Goal: Task Accomplishment & Management: Use online tool/utility

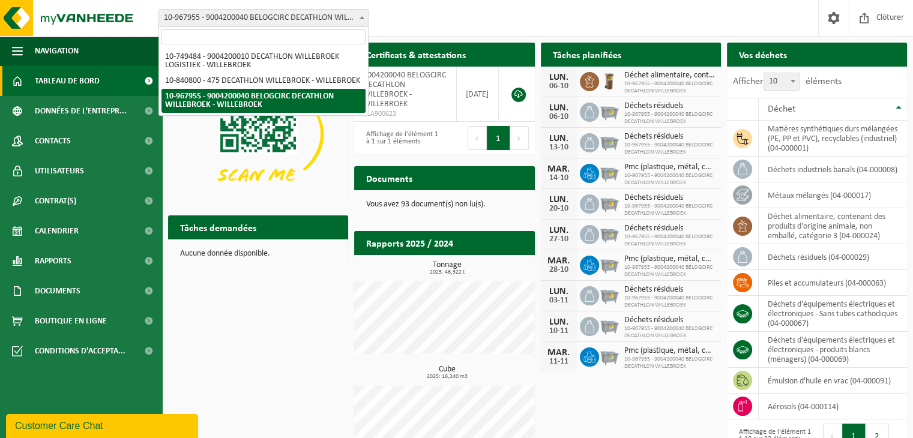
click at [320, 24] on span "10-967955 - 9004200040 BELOGCIRC DECATHLON WILLEBROEK - WILLEBROEK" at bounding box center [263, 18] width 209 height 17
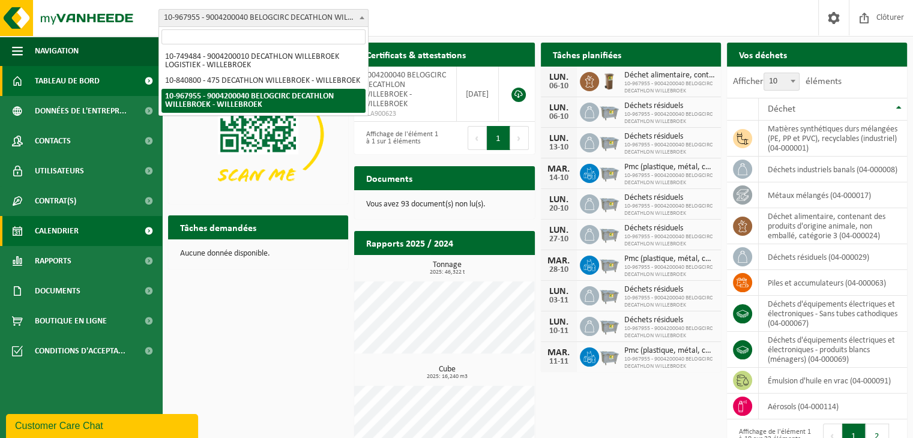
click at [56, 227] on span "Calendrier" at bounding box center [57, 231] width 44 height 30
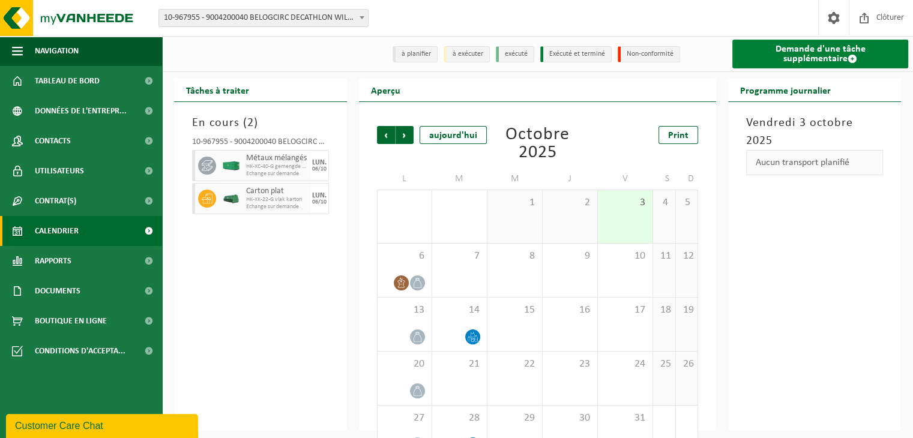
click at [856, 50] on link "Demande d'une tâche supplémentaire" at bounding box center [820, 54] width 176 height 29
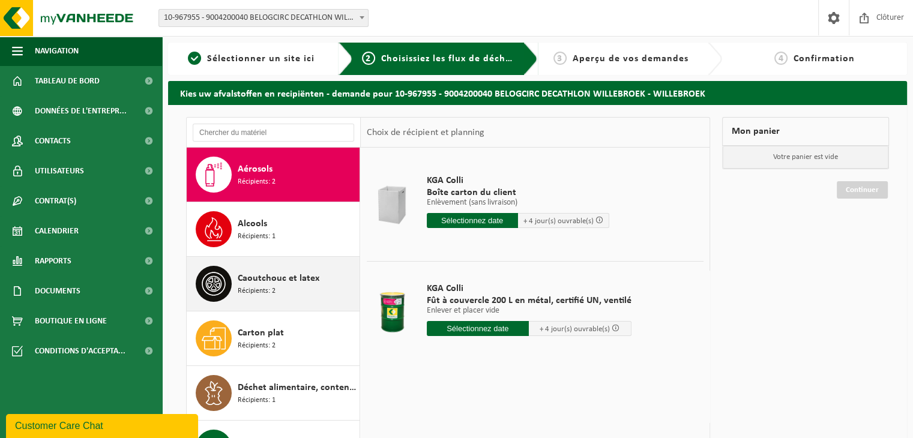
click at [254, 287] on span "Récipients: 2" at bounding box center [257, 291] width 38 height 11
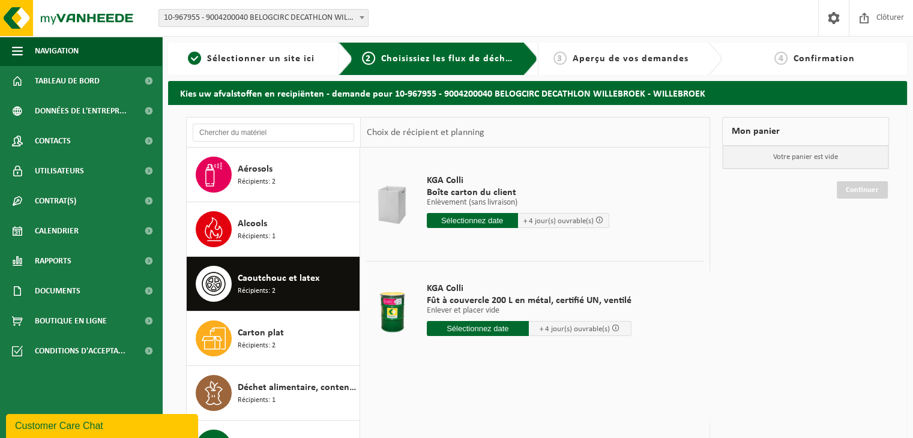
scroll to position [109, 0]
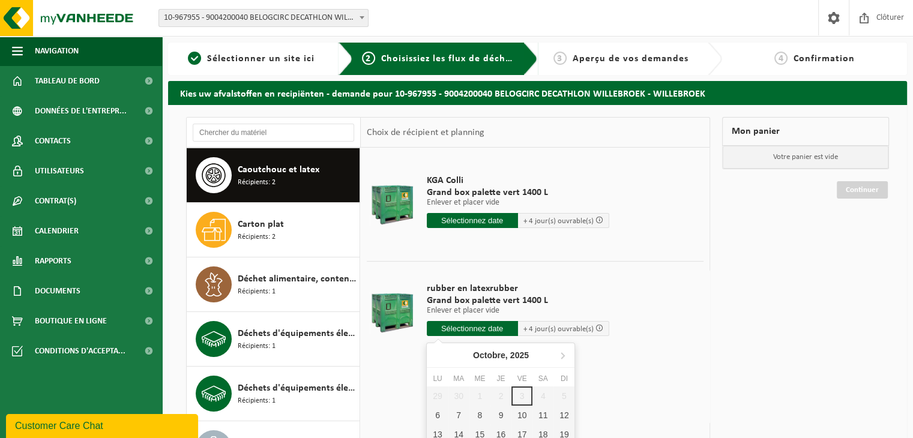
click at [459, 330] on input "text" at bounding box center [472, 328] width 91 height 15
click at [525, 413] on div "10" at bounding box center [521, 415] width 21 height 19
type input "à partir de [DATE]"
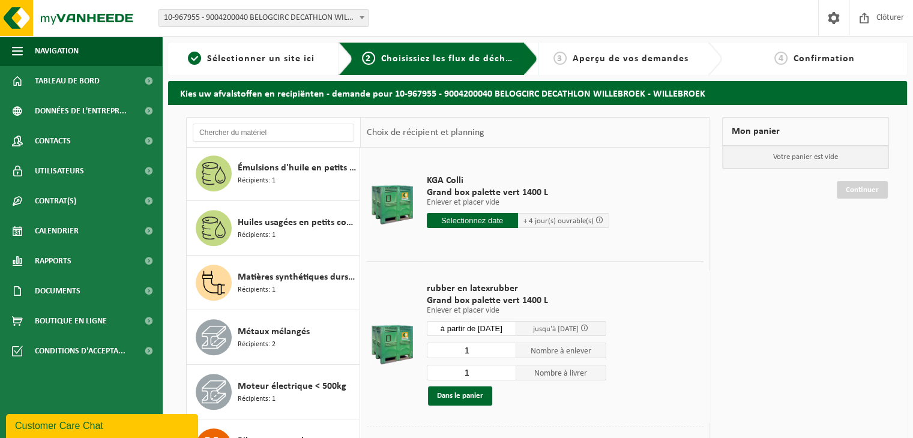
scroll to position [673, 0]
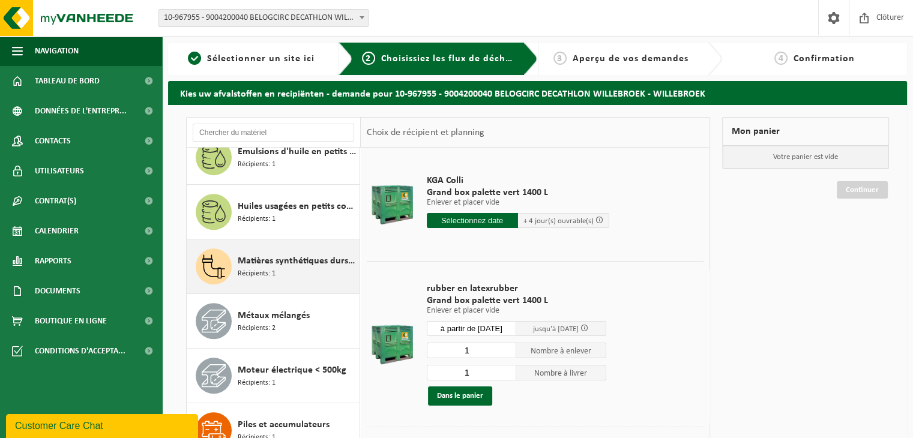
click at [287, 266] on div "Matières synthétiques durs mélangées (PE, PP et PVC), recyclables (industriel) …" at bounding box center [297, 266] width 119 height 36
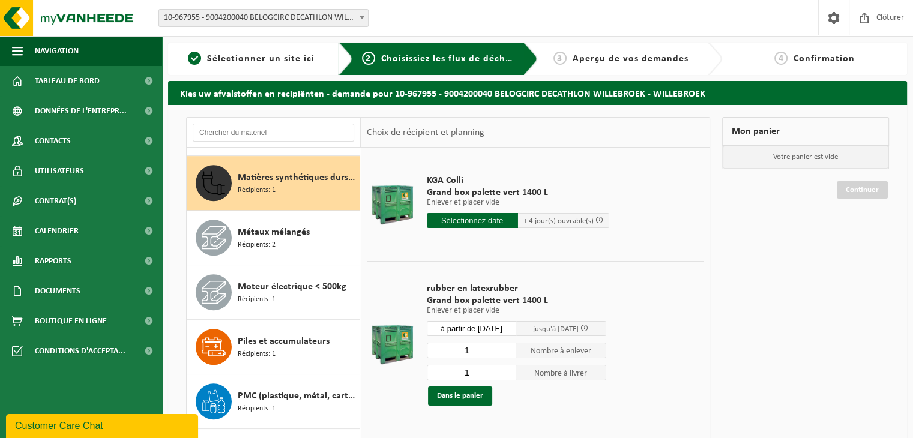
scroll to position [763, 0]
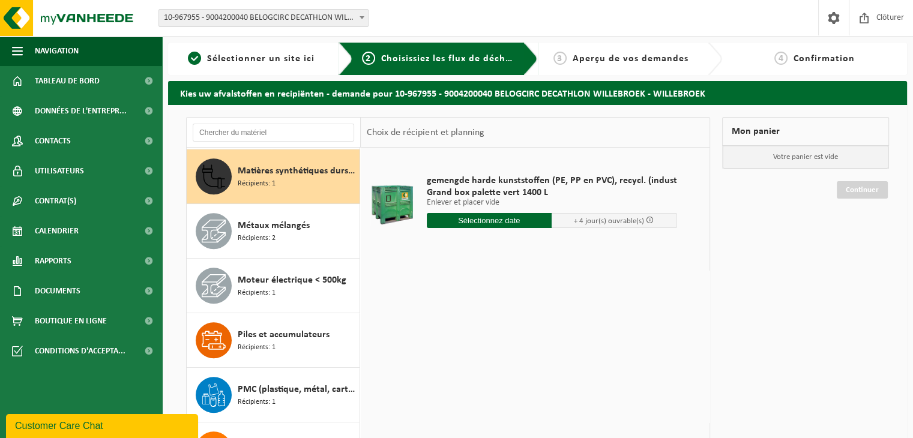
click at [489, 224] on input "text" at bounding box center [489, 220] width 125 height 15
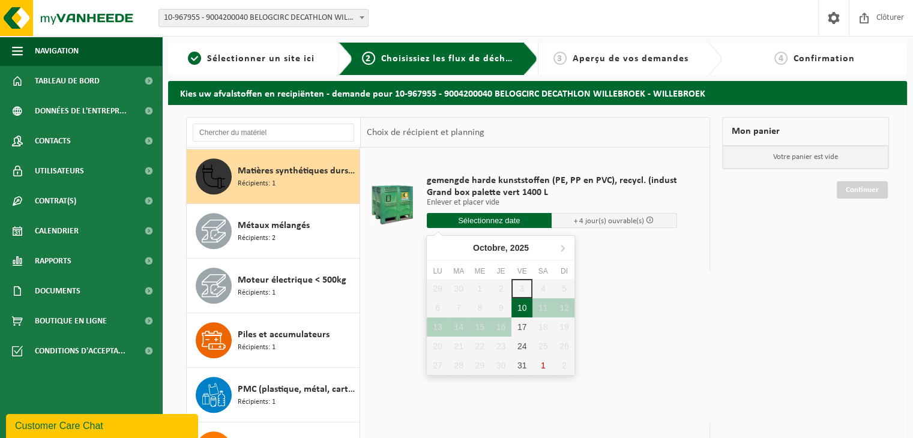
click at [520, 311] on div "10" at bounding box center [521, 307] width 21 height 19
type input "à partir de 2025-10-10"
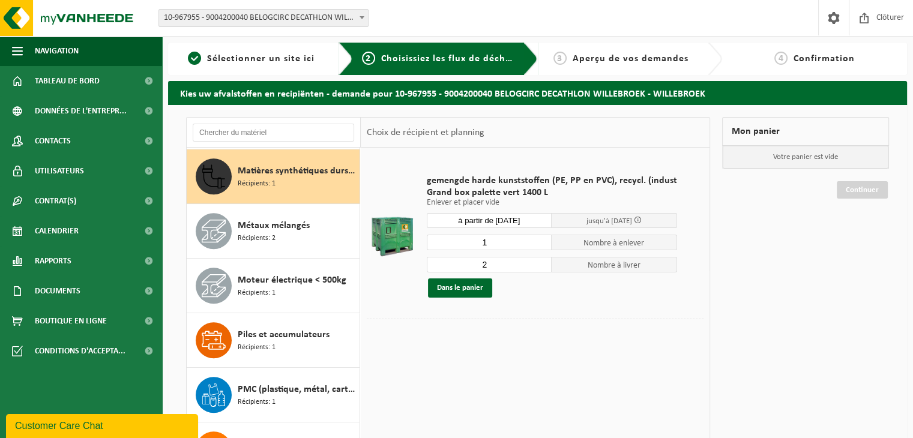
type input "1"
click at [538, 245] on input "1" at bounding box center [489, 243] width 125 height 16
type input "1"
click at [540, 267] on input "1" at bounding box center [489, 265] width 125 height 16
click at [451, 289] on button "Dans le panier" at bounding box center [460, 287] width 64 height 19
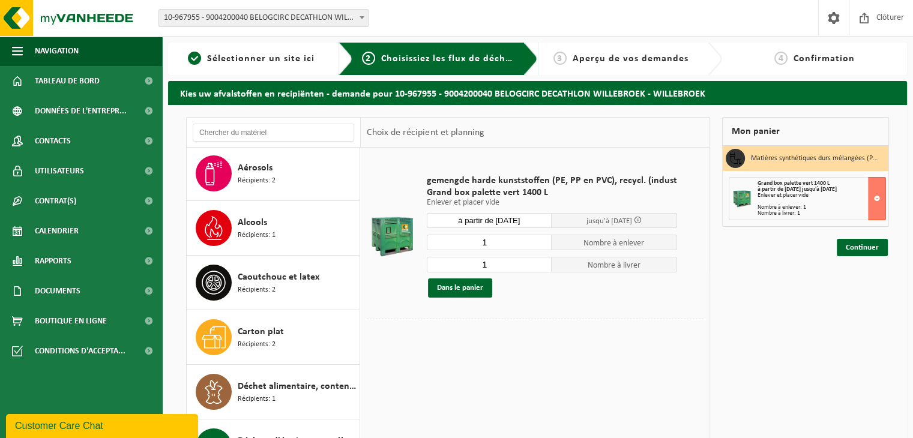
scroll to position [0, 0]
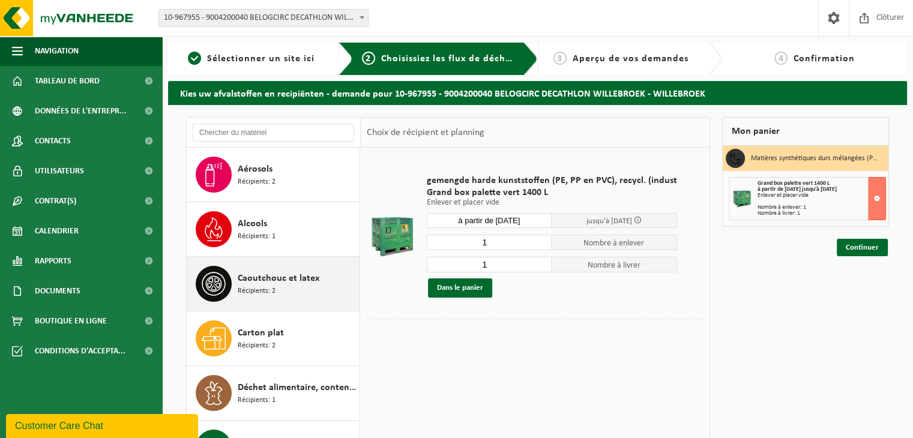
click at [291, 270] on div "Caoutchouc et latex Récipients: 2" at bounding box center [297, 284] width 119 height 36
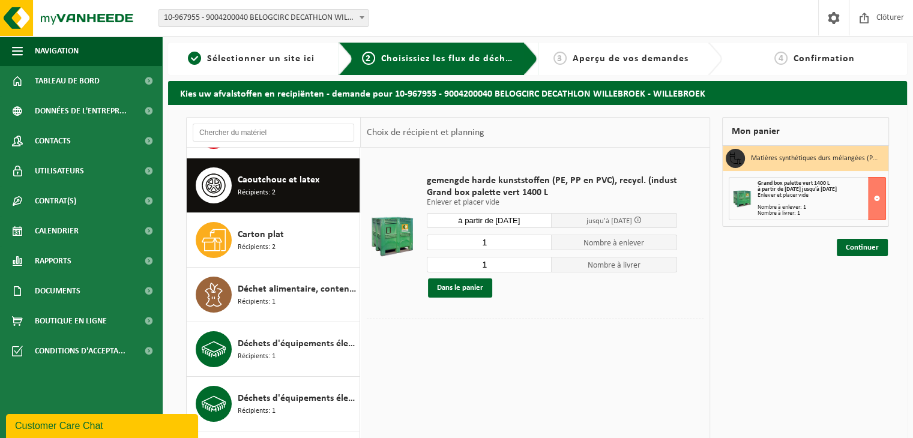
scroll to position [109, 0]
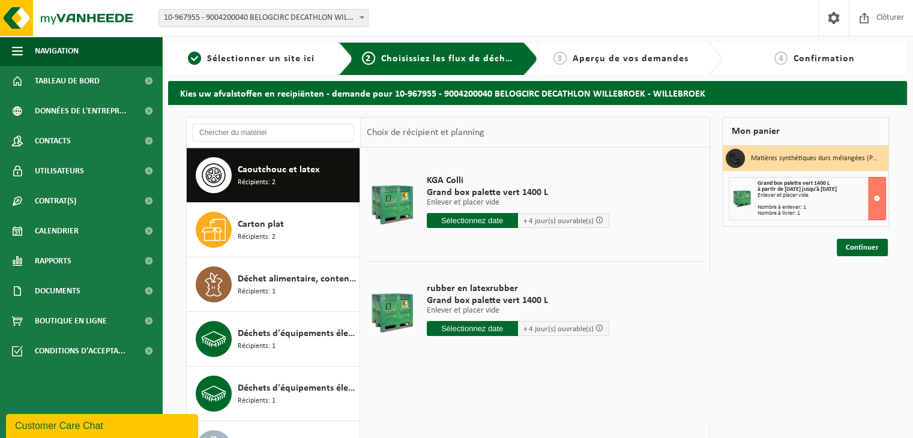
click at [459, 329] on input "text" at bounding box center [472, 328] width 91 height 15
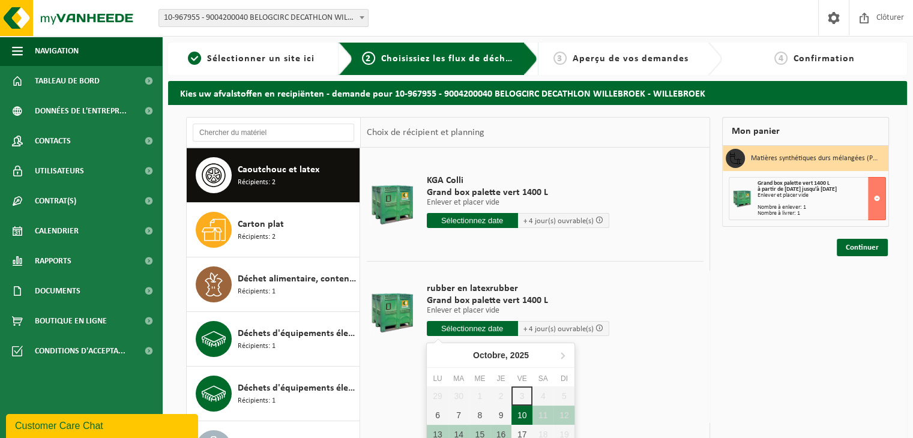
click at [524, 412] on div "10" at bounding box center [521, 415] width 21 height 19
type input "à partir de 2025-10-10"
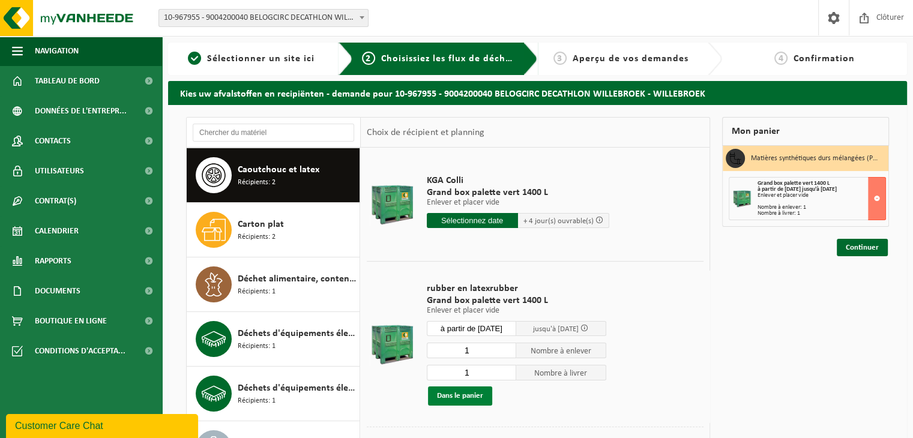
click at [479, 395] on button "Dans le panier" at bounding box center [460, 395] width 64 height 19
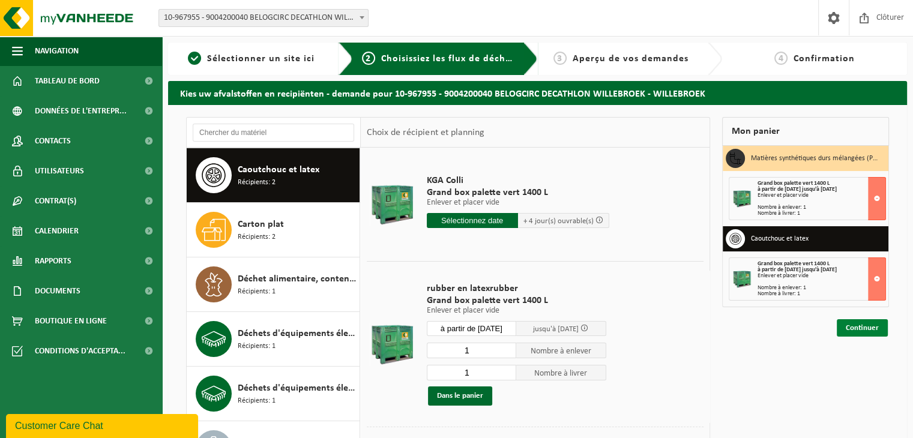
click at [852, 325] on link "Continuer" at bounding box center [862, 327] width 51 height 17
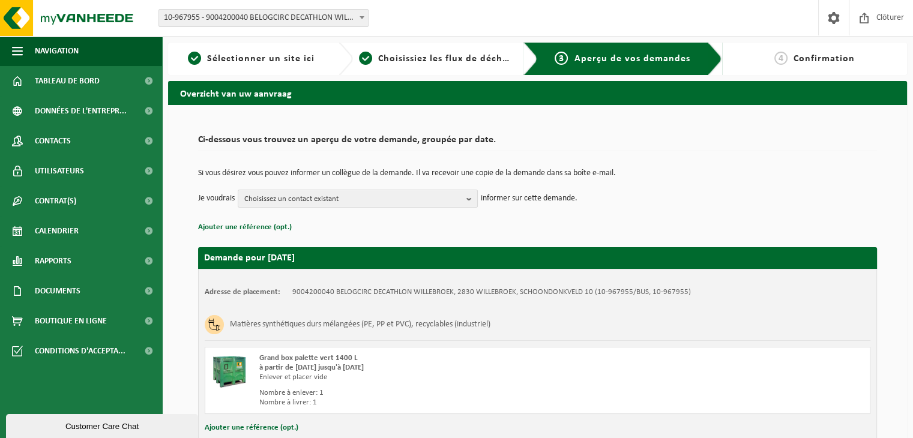
scroll to position [314, 0]
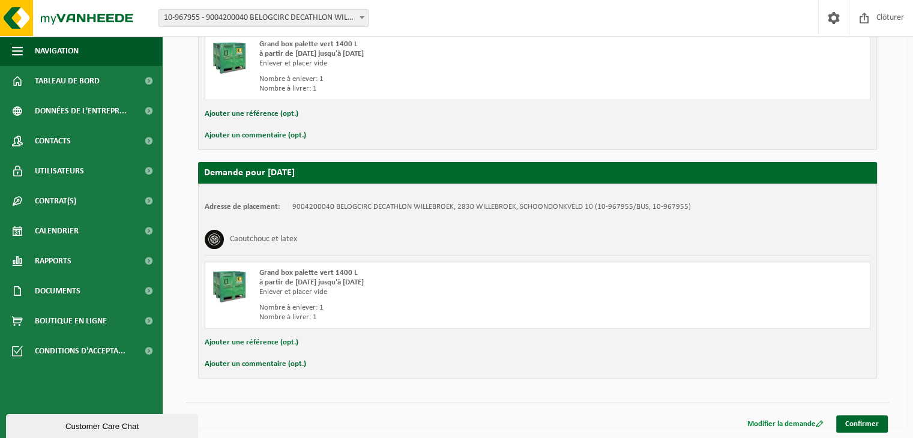
click at [793, 423] on link "Modifier la demande" at bounding box center [785, 423] width 94 height 17
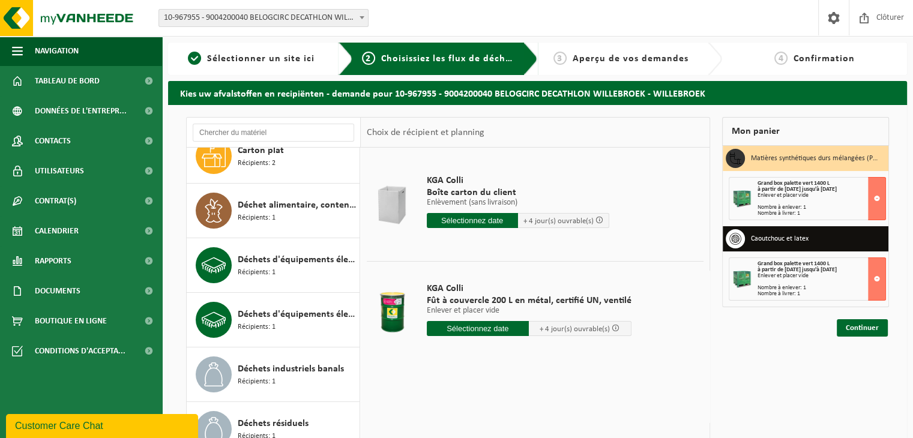
scroll to position [194, 0]
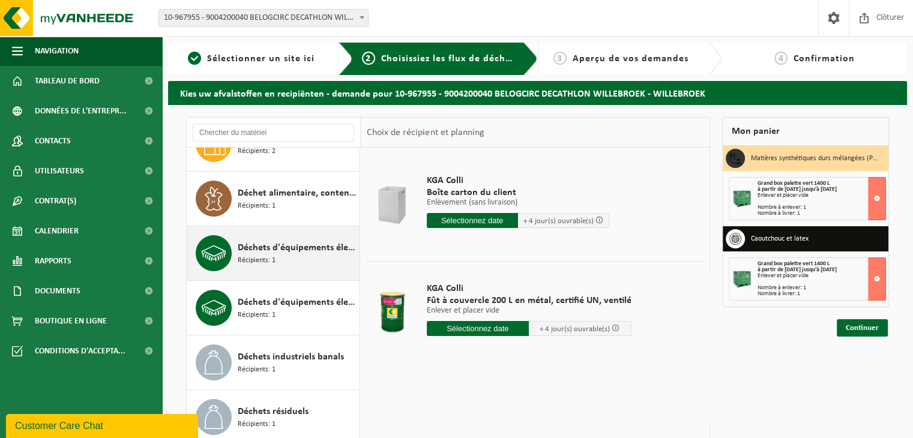
click at [290, 265] on div "Déchets d'équipements électriques et électroniques - produits blancs (ménagers)…" at bounding box center [297, 253] width 119 height 36
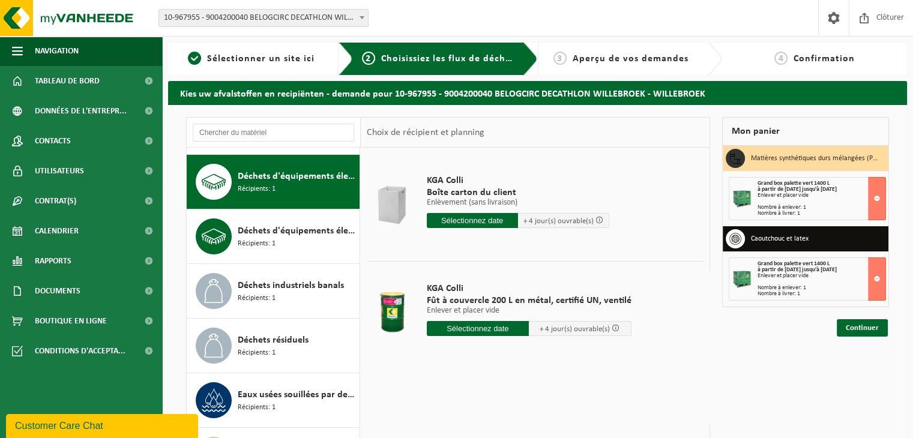
scroll to position [272, 0]
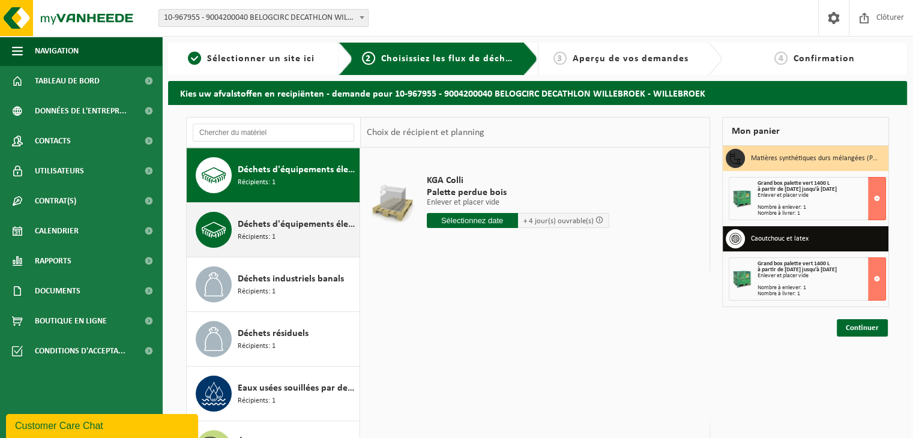
click at [259, 236] on span "Récipients: 1" at bounding box center [257, 237] width 38 height 11
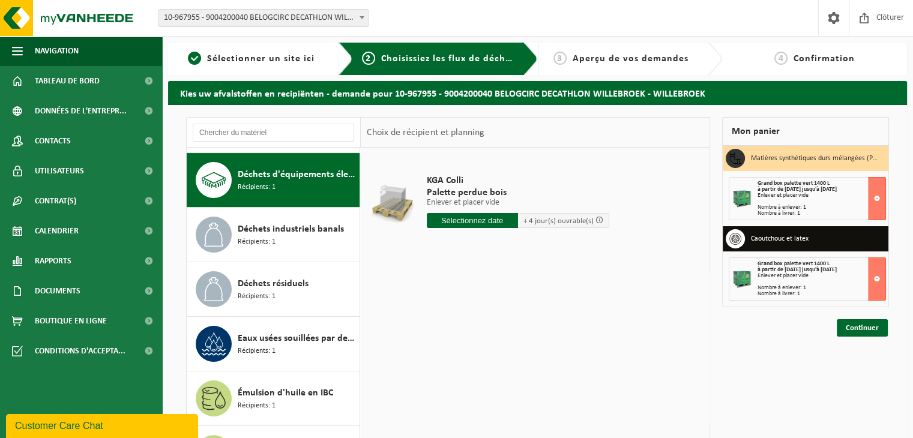
scroll to position [326, 0]
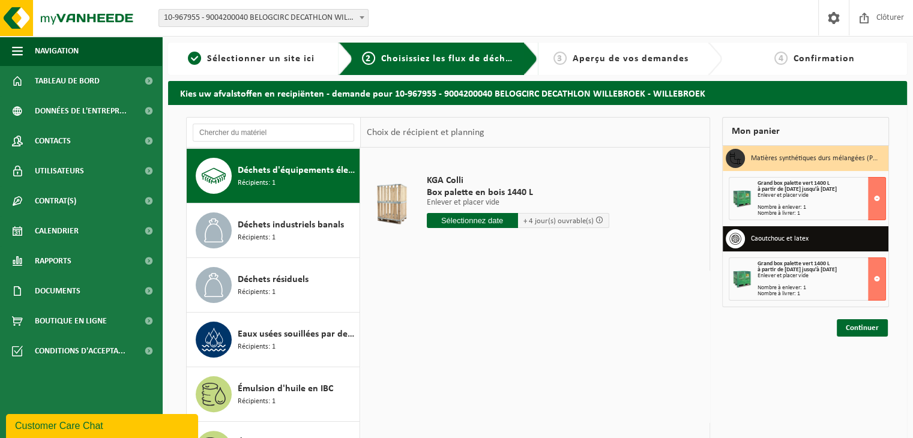
click at [456, 220] on input "text" at bounding box center [472, 220] width 91 height 15
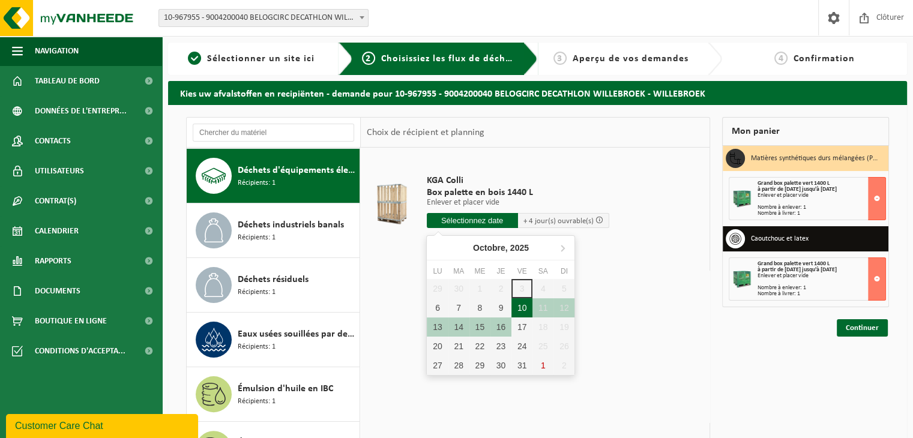
click at [521, 307] on div "10" at bounding box center [521, 307] width 21 height 19
type input "à partir de [DATE]"
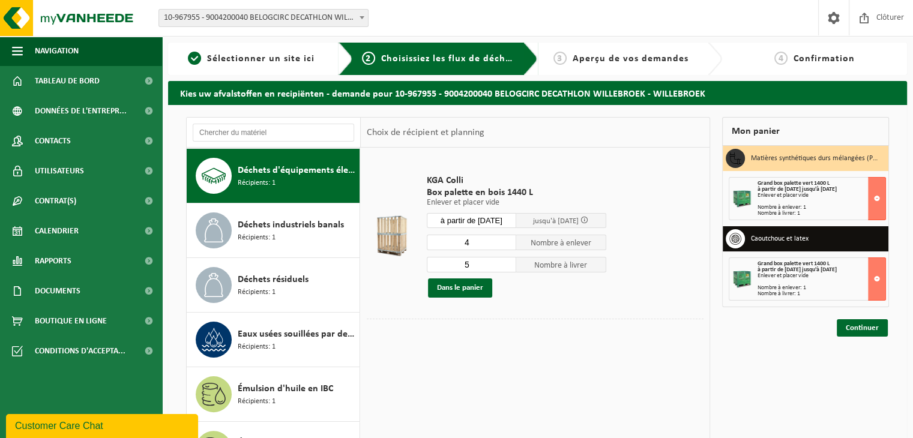
click at [507, 243] on input "4" at bounding box center [472, 243] width 90 height 16
click at [507, 243] on input "3" at bounding box center [472, 243] width 90 height 16
click at [507, 243] on input "2" at bounding box center [472, 243] width 90 height 16
type input "1"
click at [507, 243] on input "1" at bounding box center [472, 243] width 90 height 16
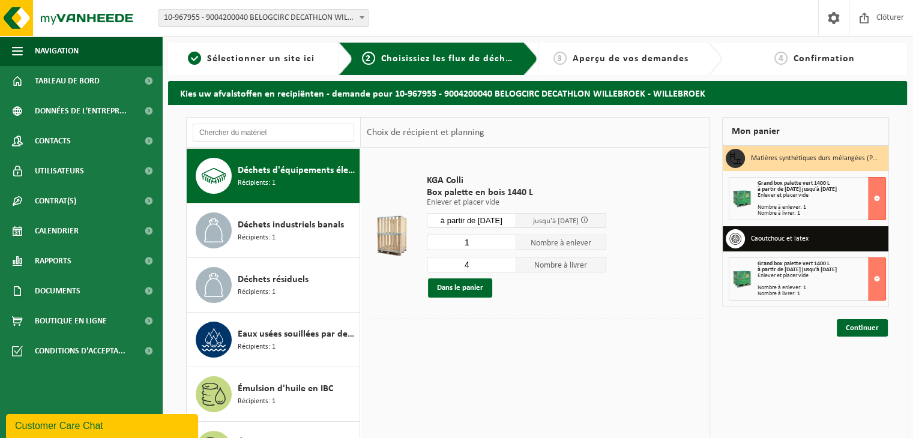
click at [507, 268] on input "4" at bounding box center [472, 265] width 90 height 16
click at [507, 268] on input "3" at bounding box center [472, 265] width 90 height 16
click at [507, 268] on input "2" at bounding box center [472, 265] width 90 height 16
type input "1"
click at [507, 268] on input "1" at bounding box center [472, 265] width 90 height 16
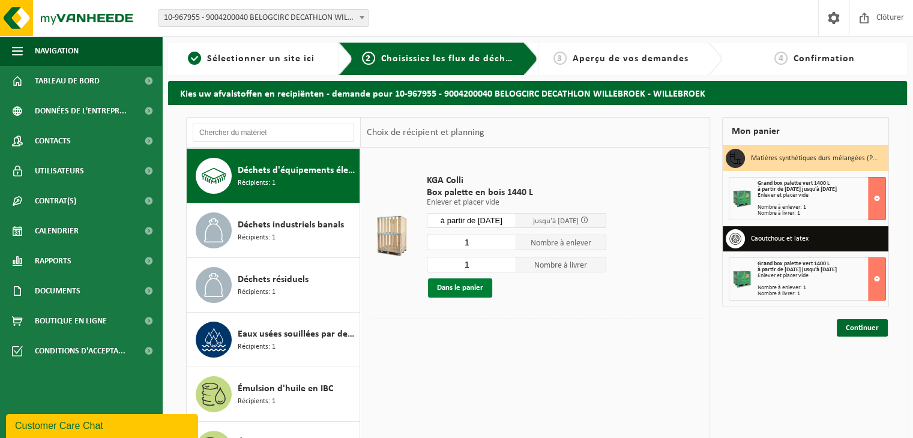
click at [469, 284] on button "Dans le panier" at bounding box center [460, 287] width 64 height 19
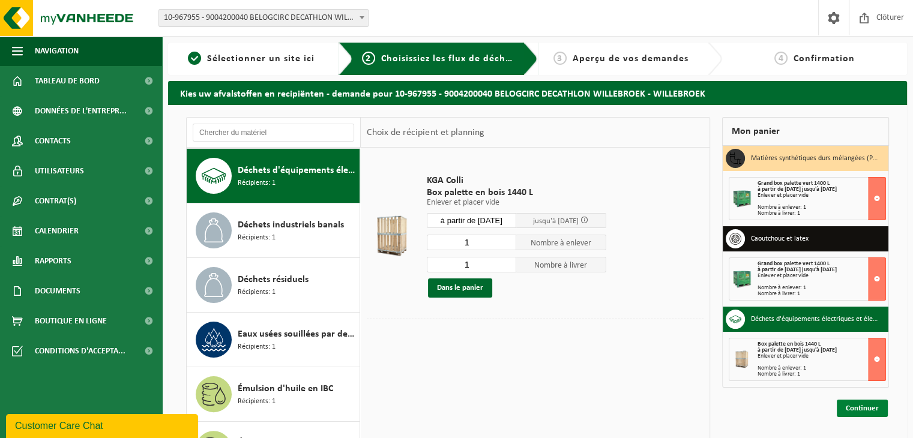
click at [877, 406] on link "Continuer" at bounding box center [862, 408] width 51 height 17
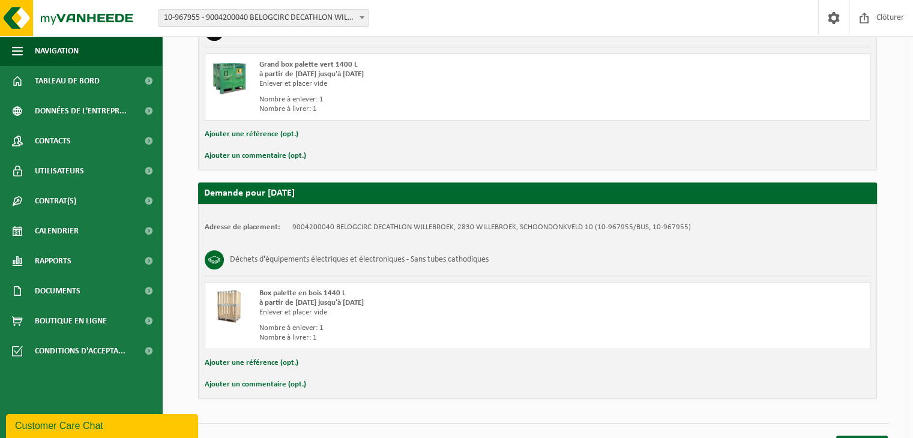
scroll to position [542, 0]
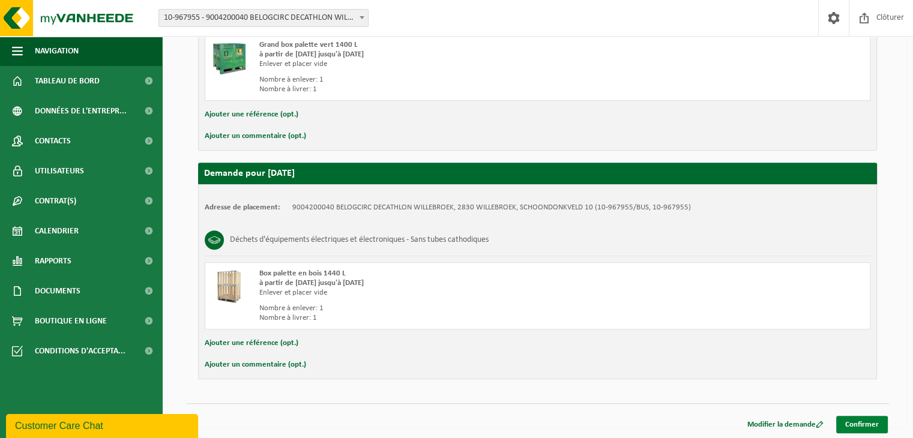
click at [862, 418] on link "Confirmer" at bounding box center [862, 424] width 52 height 17
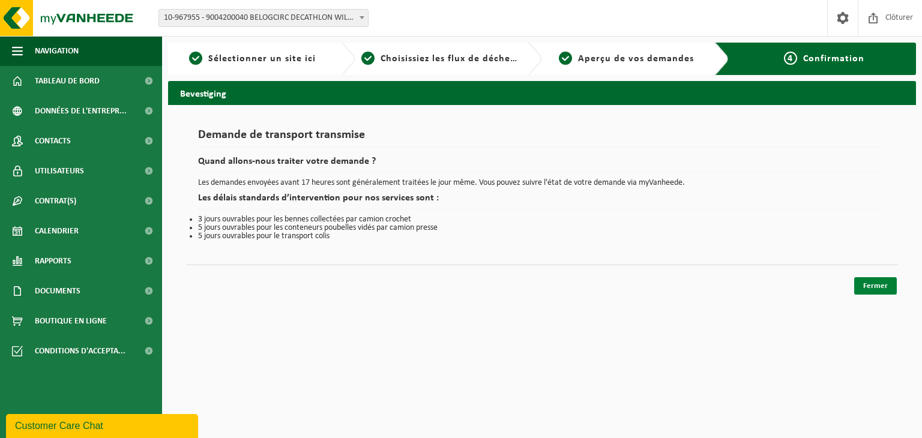
click at [879, 281] on link "Fermer" at bounding box center [875, 285] width 43 height 17
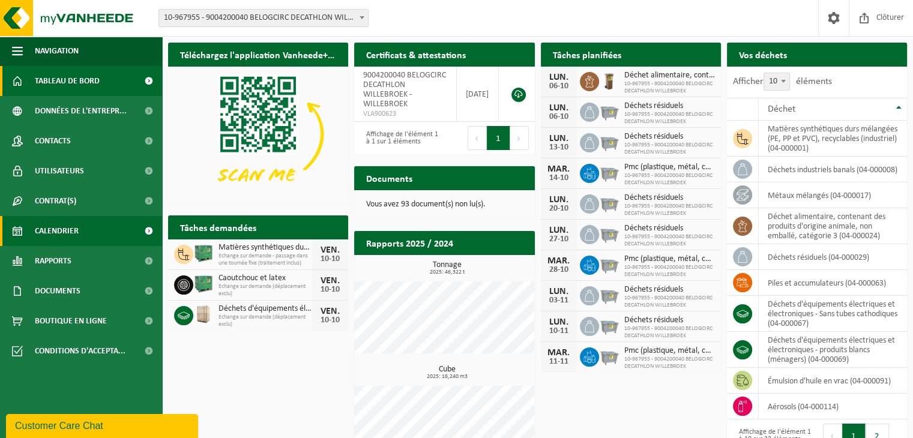
click at [48, 231] on span "Calendrier" at bounding box center [57, 231] width 44 height 30
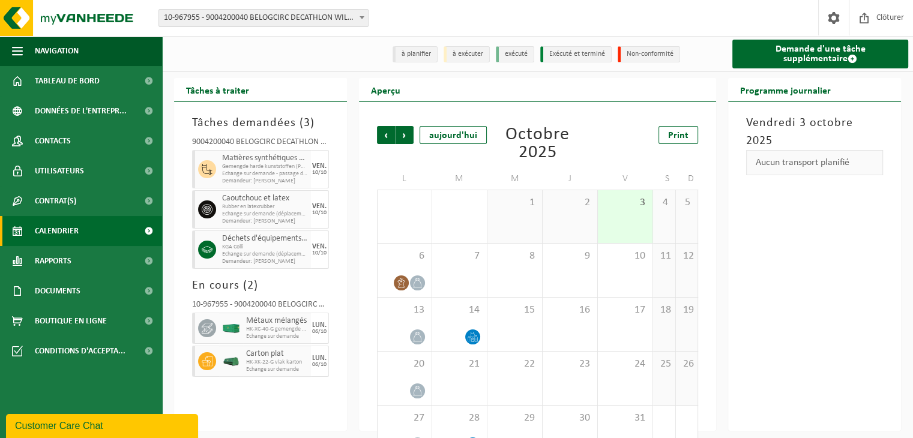
click at [180, 143] on div "Tâches demandées [PHONE_NUMBER] BELOGCIRC DECATHLON WILLEBROEK Matières synthét…" at bounding box center [260, 266] width 173 height 329
click at [180, 129] on div "Tâches demandées [PHONE_NUMBER] BELOGCIRC DECATHLON WILLEBROEK Matières synthét…" at bounding box center [260, 266] width 173 height 329
